Goal: Task Accomplishment & Management: Manage account settings

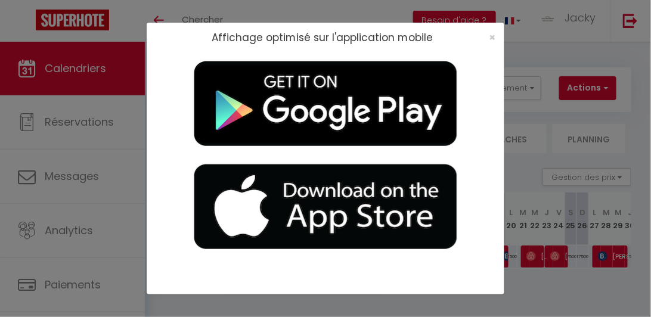
checkbox input "false"
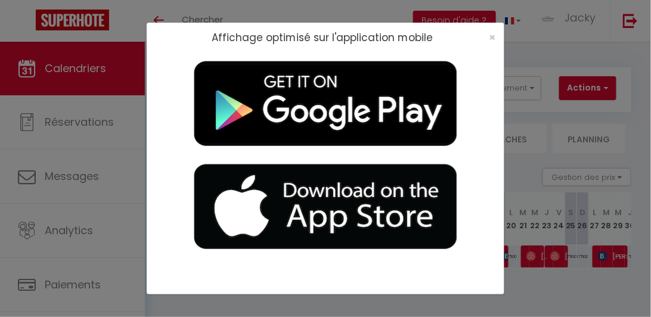
checkbox input "false"
click at [409, 36] on span "×" at bounding box center [492, 37] width 7 height 15
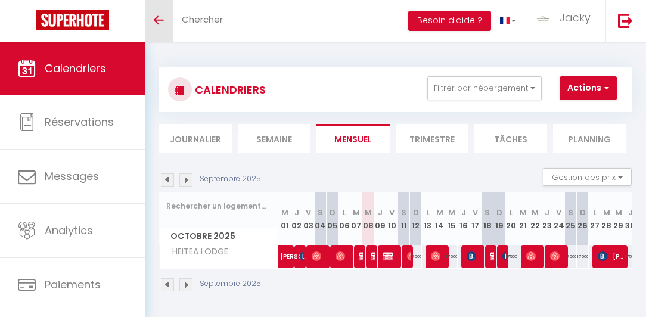
click at [165, 19] on link "Toggle menubar" at bounding box center [159, 21] width 28 height 42
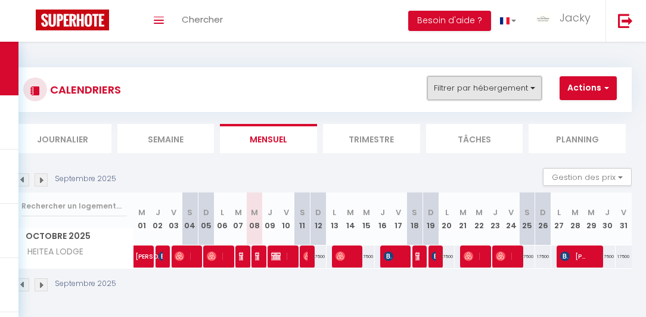
click at [409, 91] on button "Filtrer par hébergement" at bounding box center [484, 88] width 114 height 24
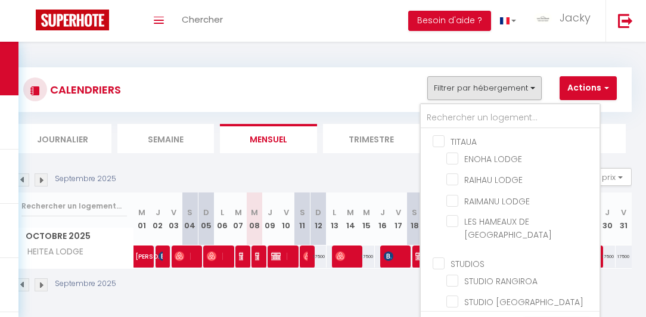
click at [409, 257] on input "STUDIOS" at bounding box center [522, 263] width 179 height 12
checkbox input "true"
checkbox input "false"
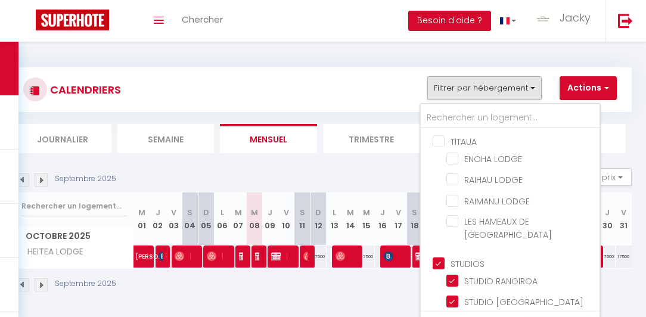
checkbox input "false"
checkbox input "true"
checkbox input "false"
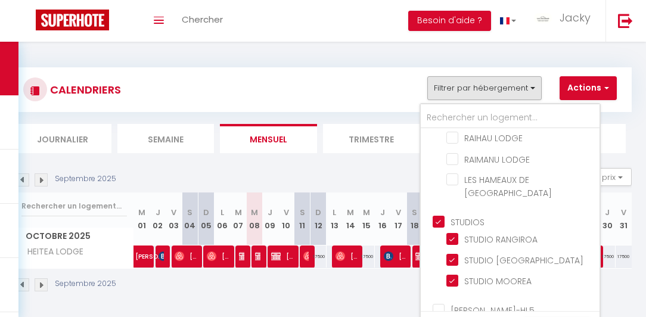
scroll to position [77, 0]
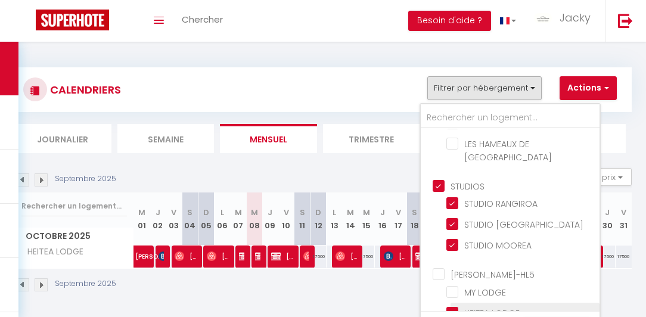
click at [409, 305] on label "HEITEA LODGE" at bounding box center [488, 313] width 61 height 13
click at [409, 305] on input "HEITEA LODGE" at bounding box center [520, 312] width 149 height 12
checkbox input "false"
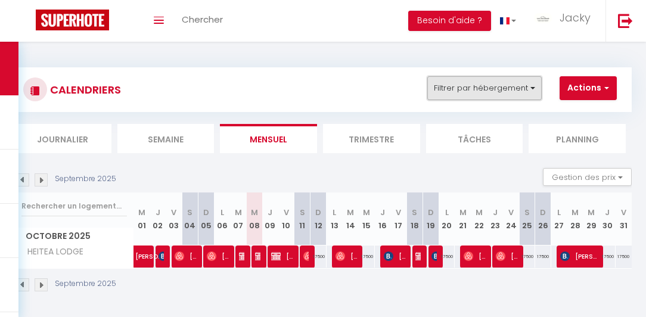
click at [409, 89] on button "Filtrer par hébergement" at bounding box center [484, 88] width 114 height 24
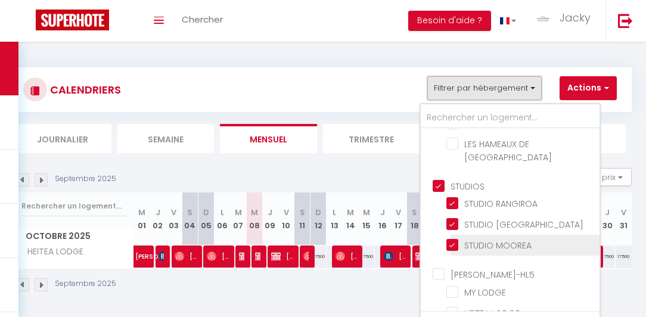
scroll to position [42, 0]
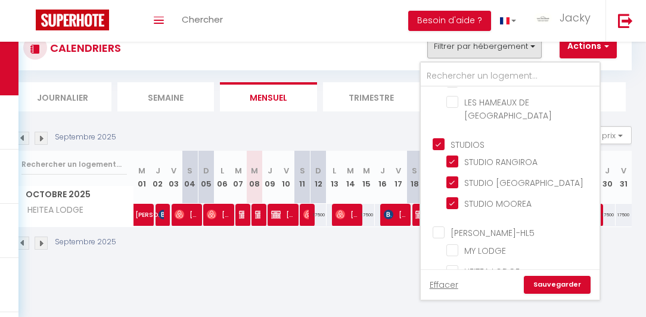
click at [409, 288] on link "Sauvegarder" at bounding box center [557, 285] width 67 height 18
